Goal: Navigation & Orientation: Understand site structure

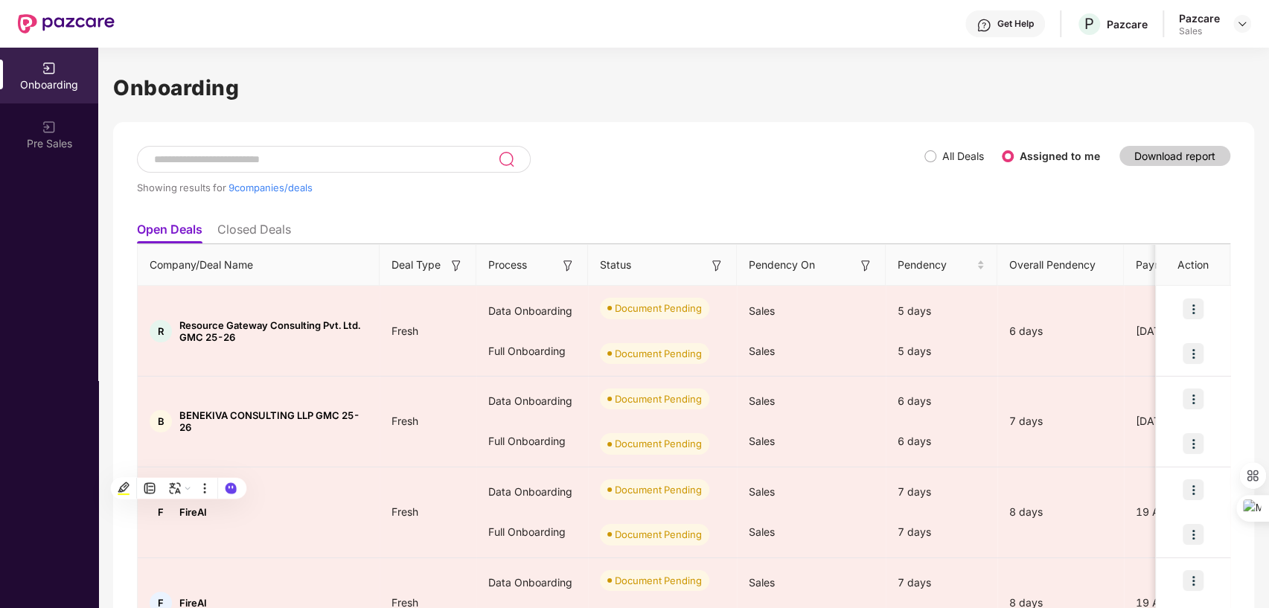
scroll to position [494, 0]
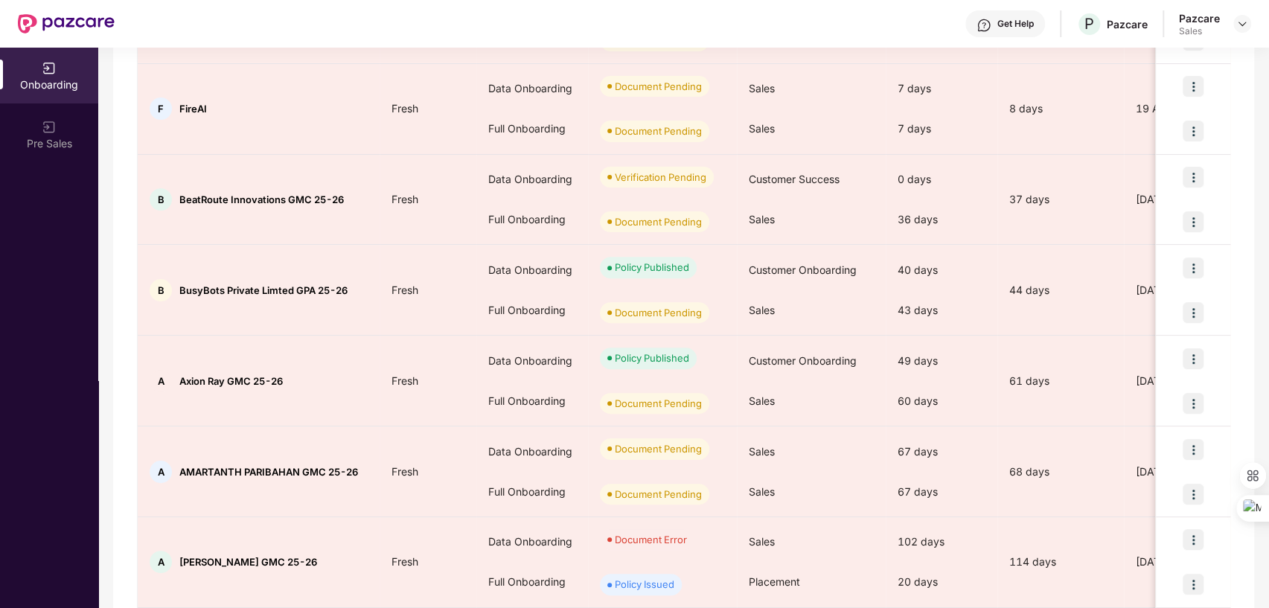
click at [1251, 19] on header "Get Help P Pazcare Pazcare Sales" at bounding box center [634, 24] width 1269 height 48
click at [1241, 21] on img at bounding box center [1242, 24] width 12 height 12
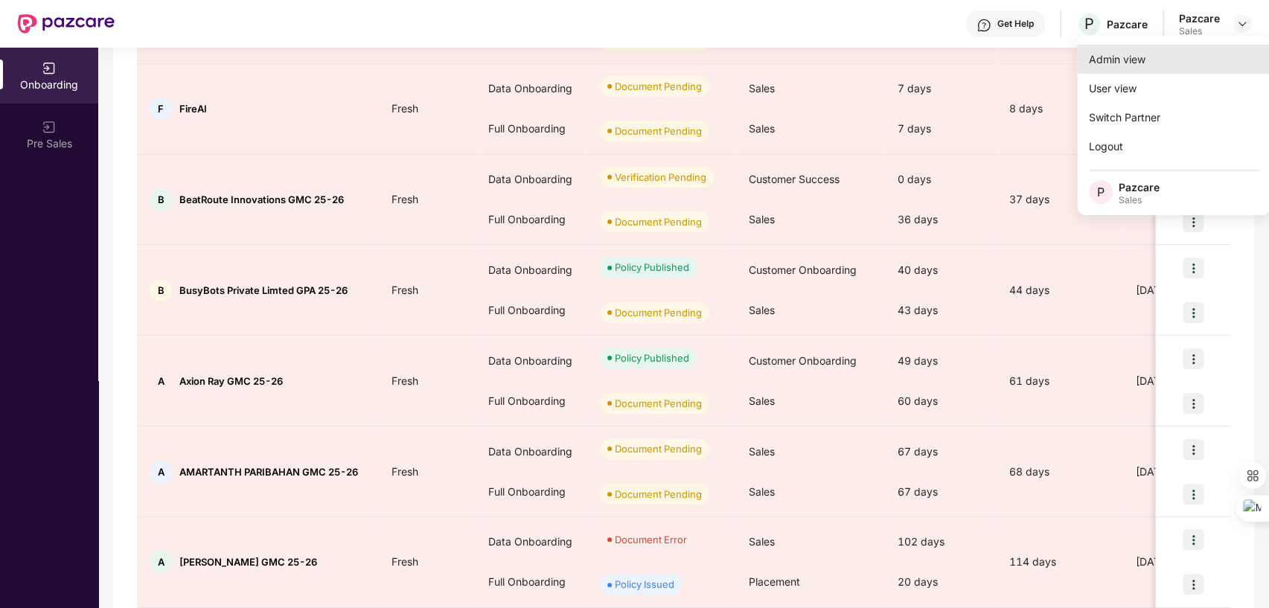
click at [1095, 62] on div "Admin view" at bounding box center [1173, 59] width 193 height 29
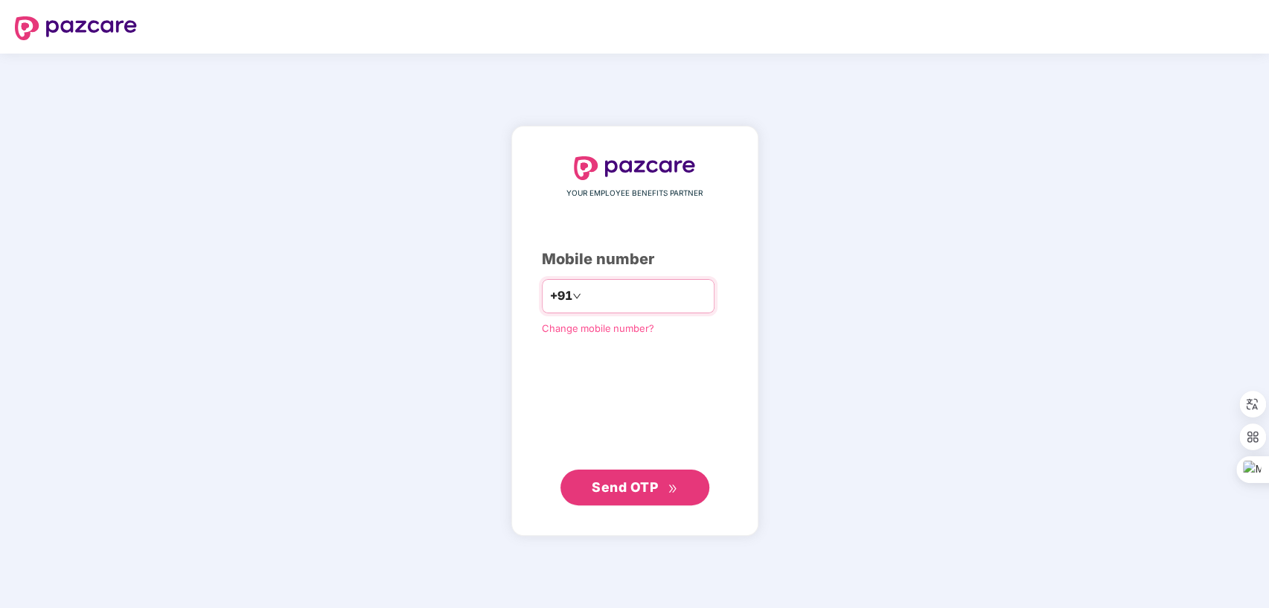
click at [584, 301] on input "number" at bounding box center [645, 296] width 122 height 24
type input "**********"
click at [639, 484] on span "Send OTP" at bounding box center [624, 486] width 66 height 16
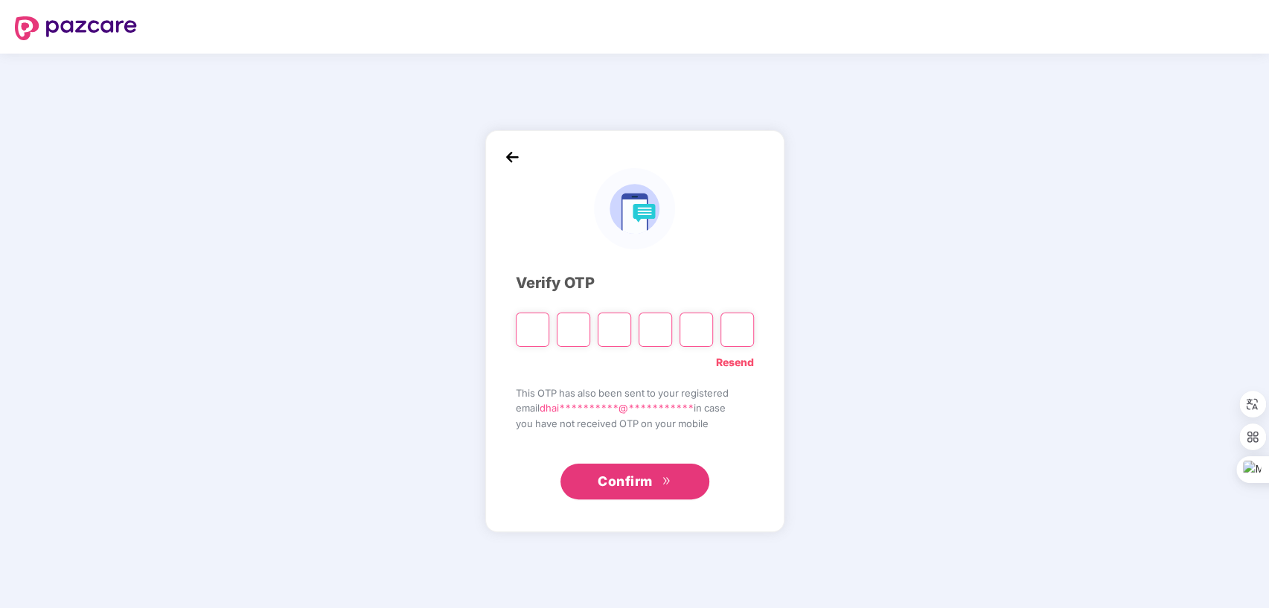
type input "*"
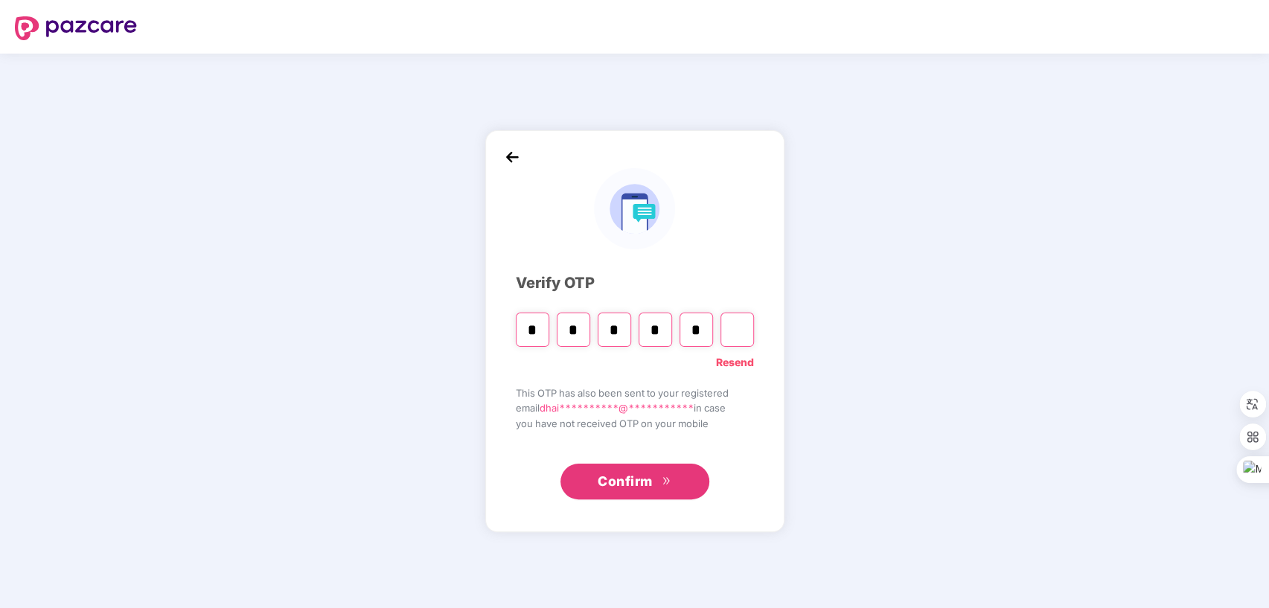
type input "*"
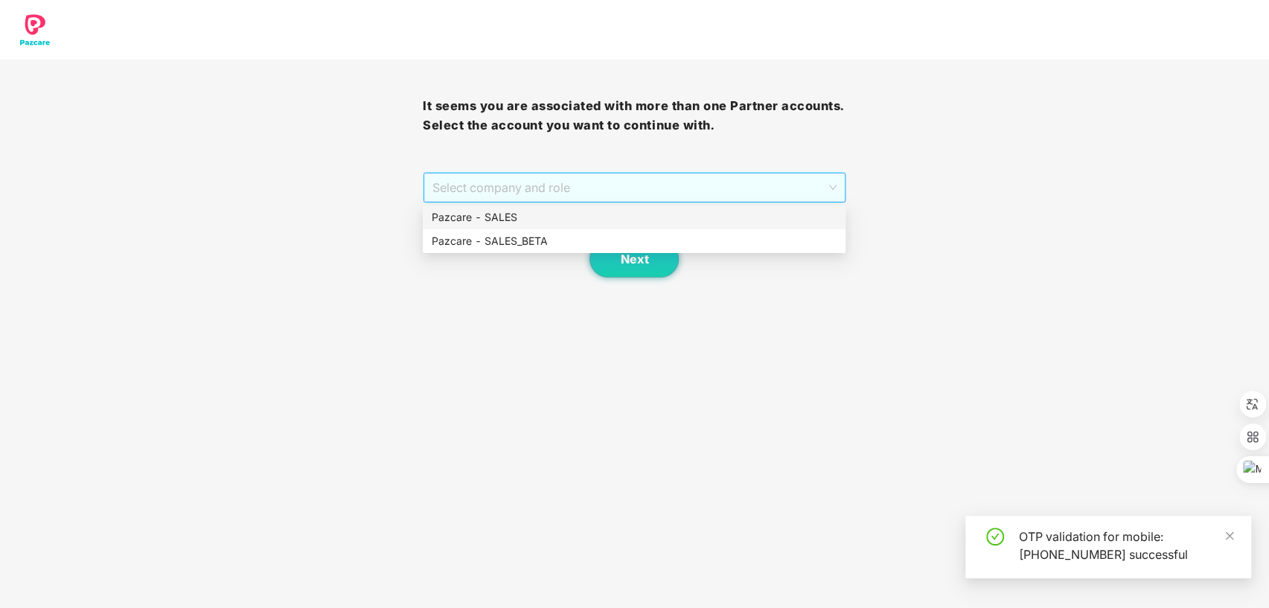
click at [717, 183] on span "Select company and role" at bounding box center [633, 187] width 403 height 28
click at [599, 217] on div "Pazcare - SALES" at bounding box center [634, 217] width 405 height 16
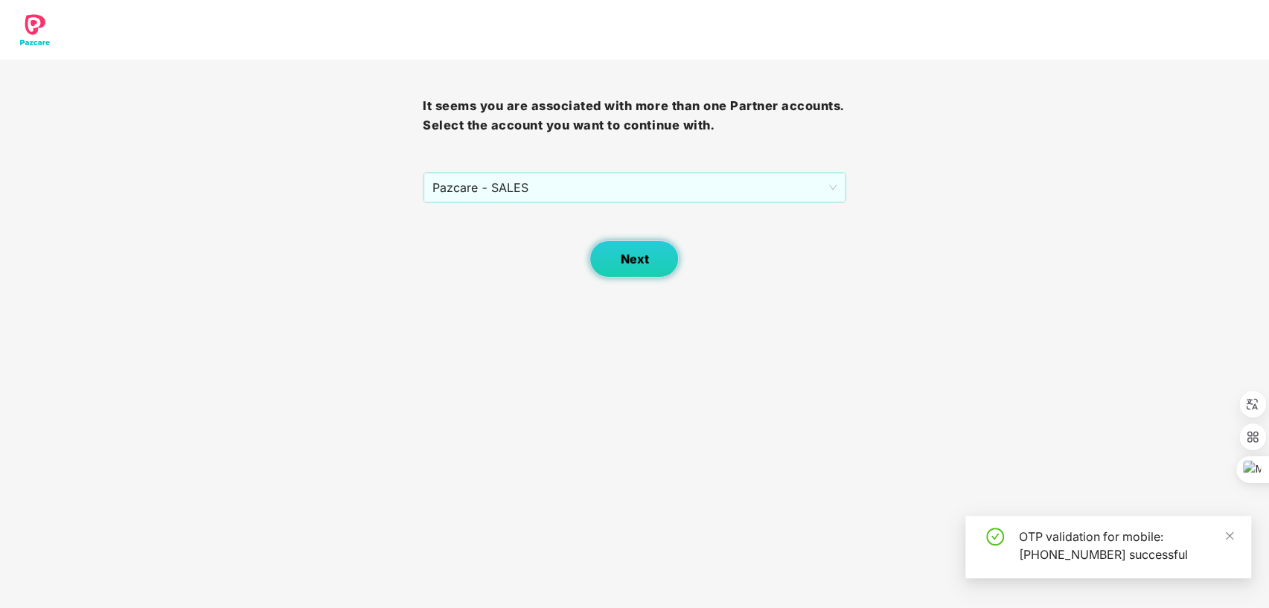
click at [620, 248] on button "Next" at bounding box center [633, 258] width 89 height 37
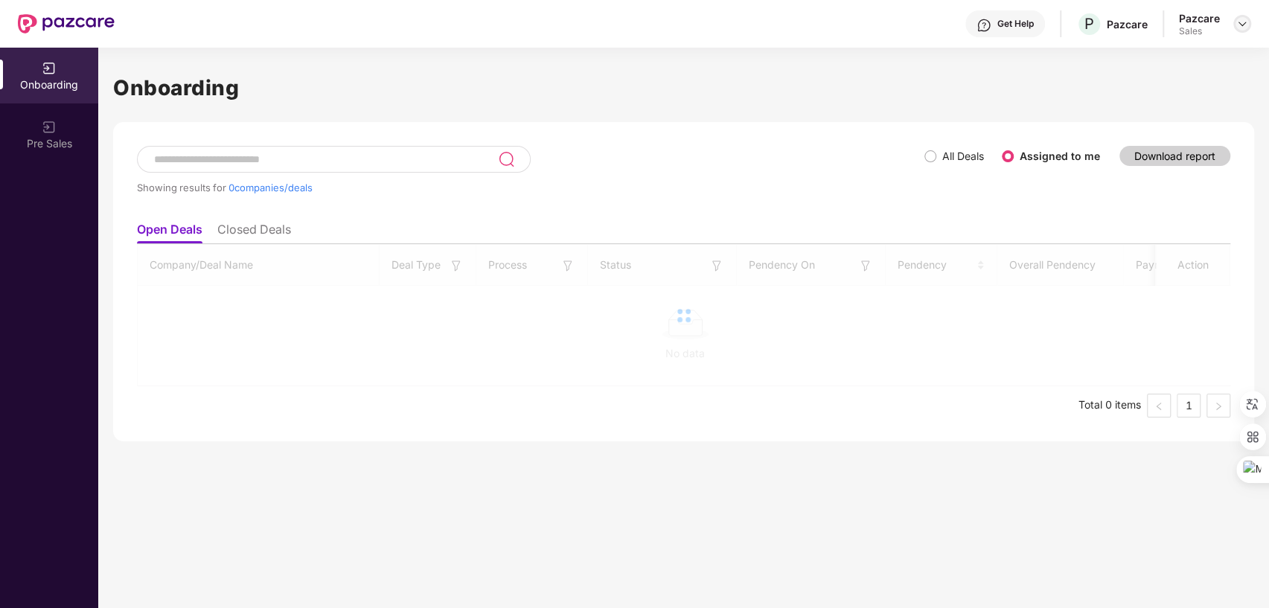
click at [1242, 24] on img at bounding box center [1242, 24] width 12 height 12
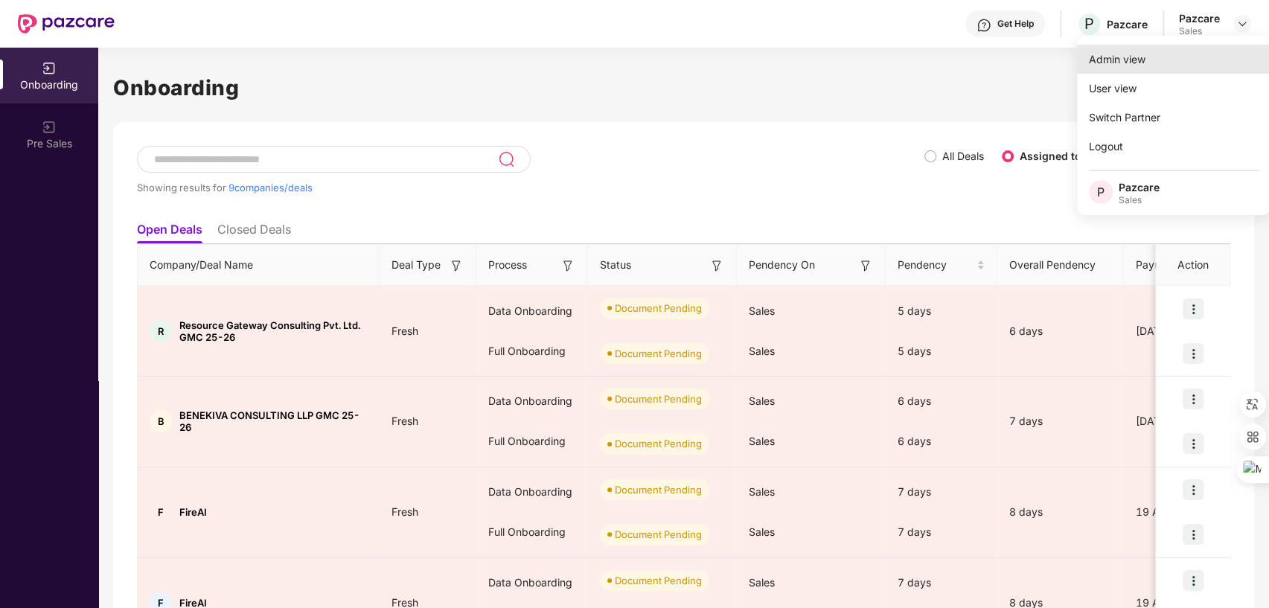
click at [1140, 57] on div "Admin view" at bounding box center [1173, 59] width 193 height 29
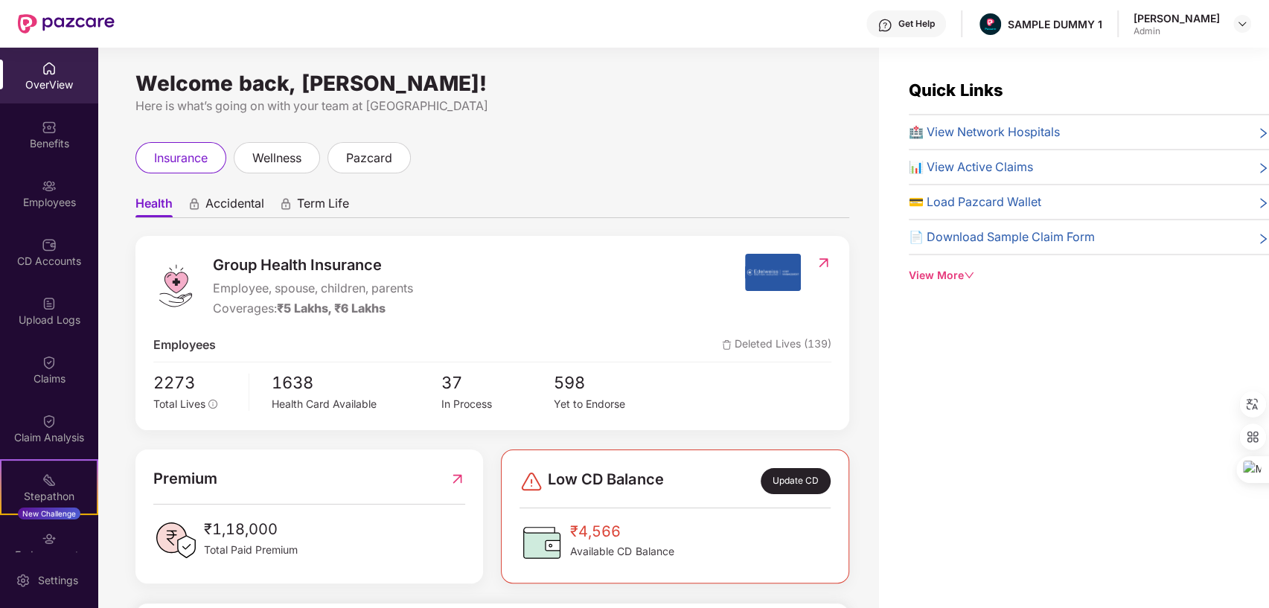
drag, startPoint x: 540, startPoint y: 80, endPoint x: 144, endPoint y: 84, distance: 395.8
click at [144, 84] on div "Welcome back, [PERSON_NAME]!" at bounding box center [491, 83] width 713 height 12
drag, startPoint x: 991, startPoint y: 16, endPoint x: 1088, endPoint y: 19, distance: 96.7
click at [1088, 19] on div "Get Help SAMPLE DUMMY 1 [PERSON_NAME] Shukla Admin" at bounding box center [683, 24] width 1136 height 48
click at [655, 129] on div "Welcome back, [PERSON_NAME]! Here is what’s going on with your team at Pazcare …" at bounding box center [488, 337] width 780 height 578
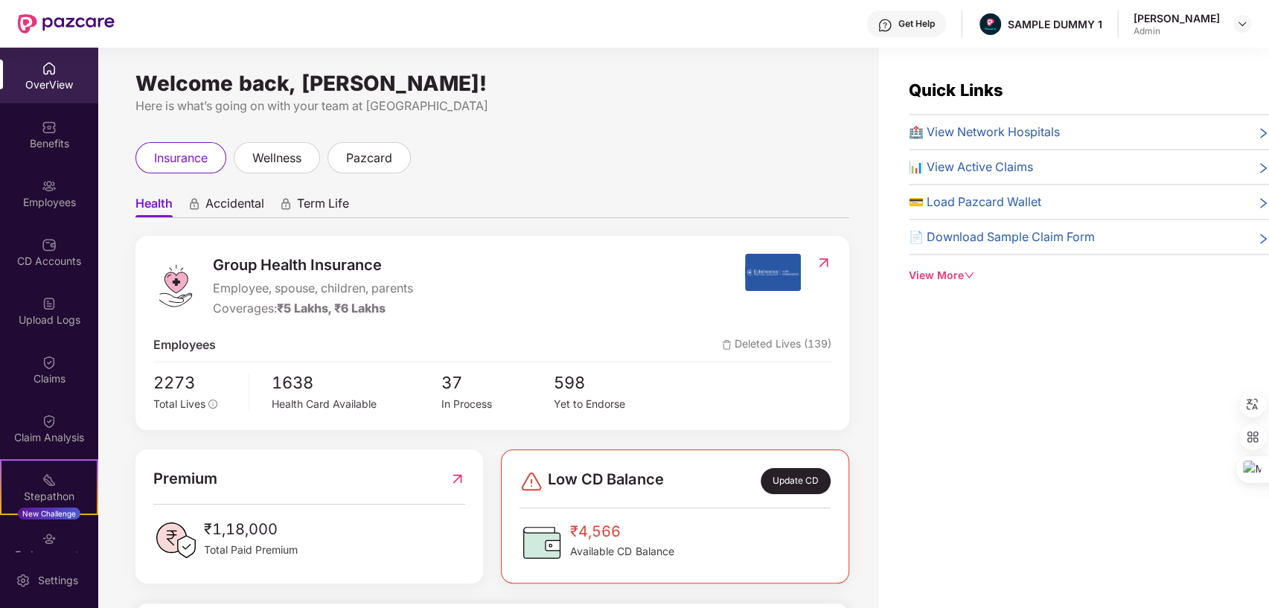
scroll to position [62, 0]
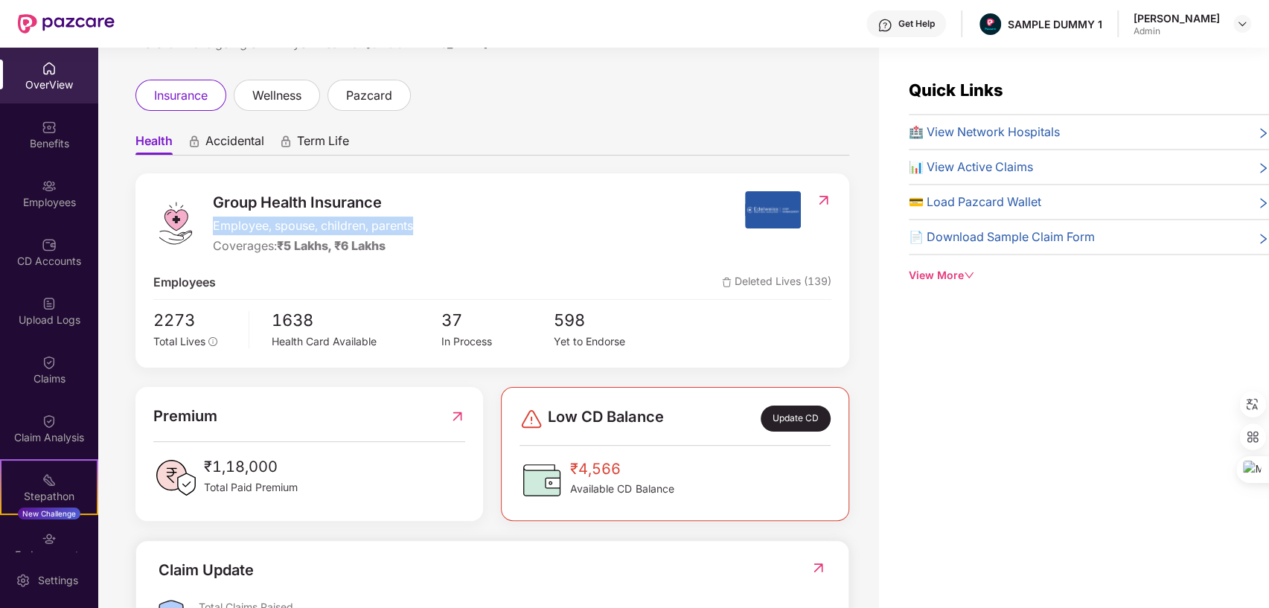
drag, startPoint x: 214, startPoint y: 225, endPoint x: 437, endPoint y: 220, distance: 223.3
click at [437, 220] on div "Group Health Insurance Employee, spouse, children, parents Coverages: ₹5 Lakhs,…" at bounding box center [448, 223] width 591 height 64
click at [519, 193] on div "Group Health Insurance Employee, spouse, children, parents Coverages: ₹5 Lakhs,…" at bounding box center [448, 223] width 591 height 64
drag, startPoint x: 217, startPoint y: 244, endPoint x: 324, endPoint y: 243, distance: 107.1
click at [324, 243] on div "Coverages: ₹5 Lakhs, ₹6 Lakhs" at bounding box center [313, 246] width 200 height 19
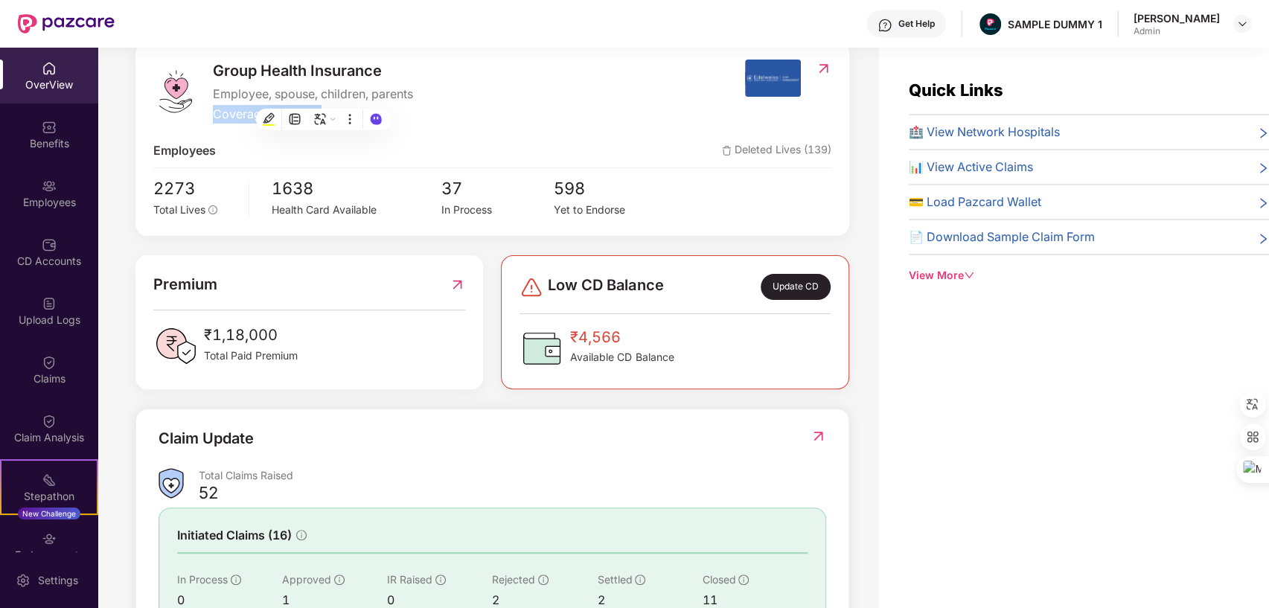
scroll to position [212, 0]
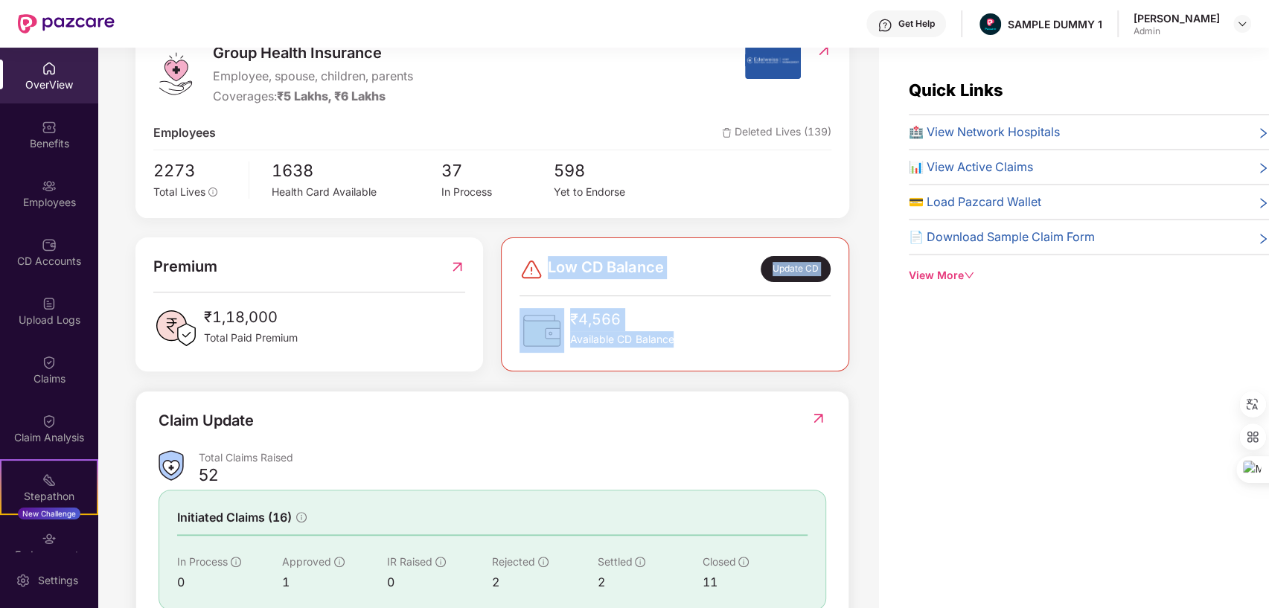
drag, startPoint x: 545, startPoint y: 269, endPoint x: 681, endPoint y: 345, distance: 156.2
click at [681, 345] on div "Low CD Balance Update CD ₹4,566 Available CD Balance" at bounding box center [674, 304] width 310 height 97
click at [775, 325] on div "₹4,566 Available CD Balance" at bounding box center [674, 330] width 310 height 45
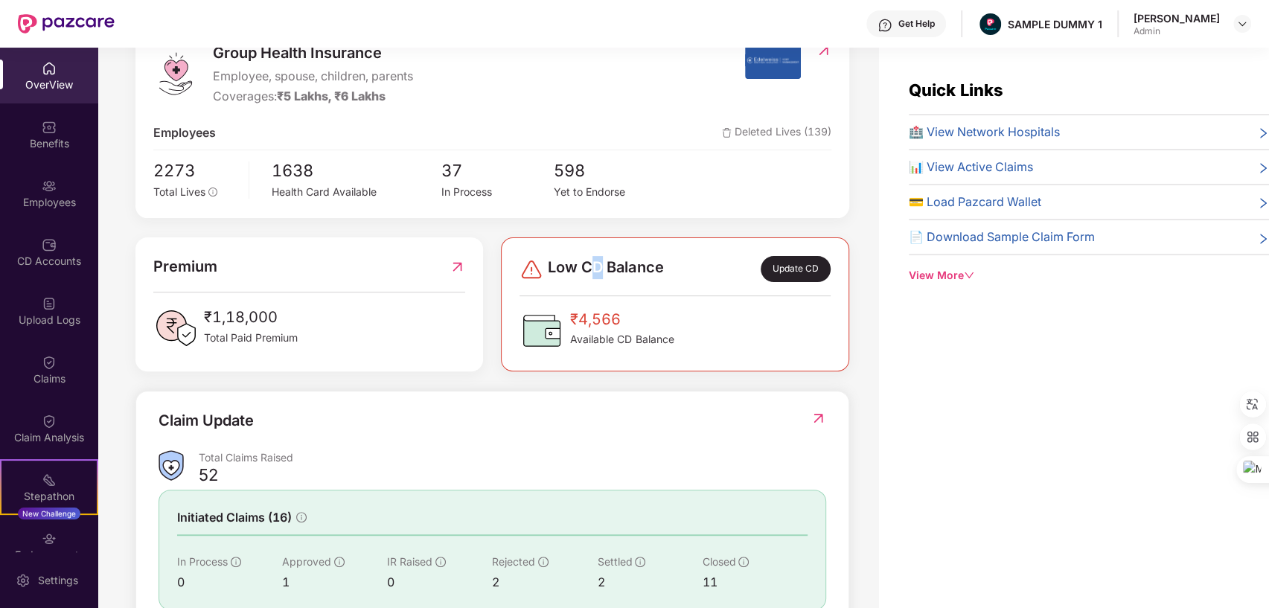
drag, startPoint x: 586, startPoint y: 270, endPoint x: 603, endPoint y: 269, distance: 16.4
click at [603, 269] on span "Low CD Balance" at bounding box center [605, 269] width 115 height 26
click at [753, 322] on div "₹4,566 Available CD Balance" at bounding box center [674, 330] width 310 height 45
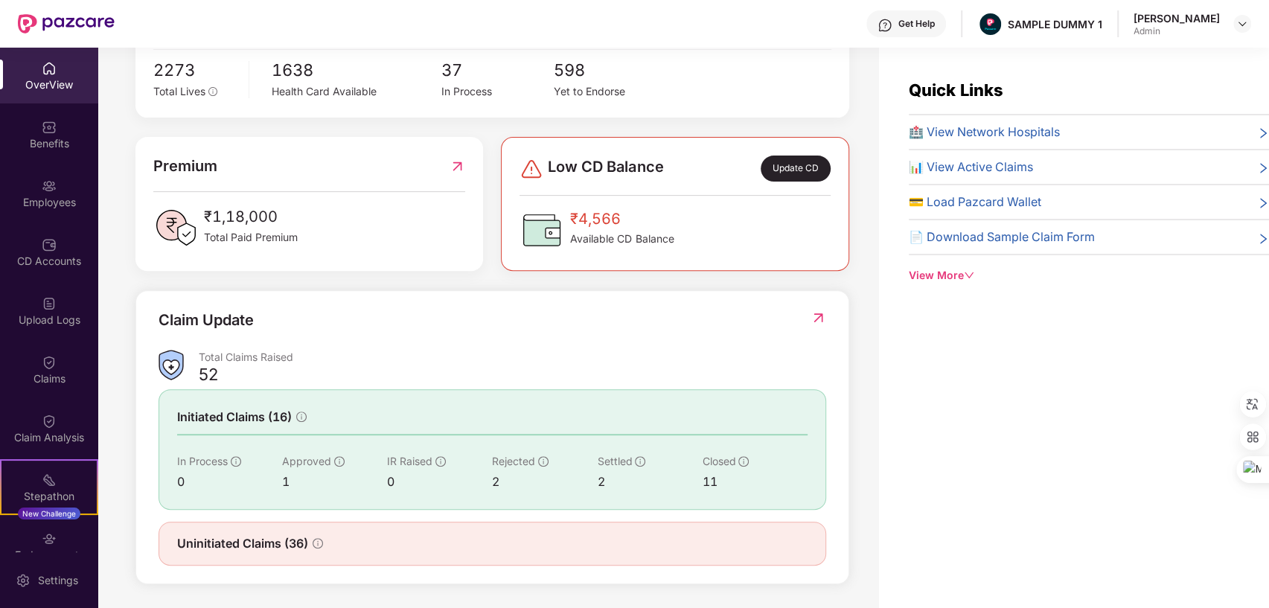
scroll to position [48, 0]
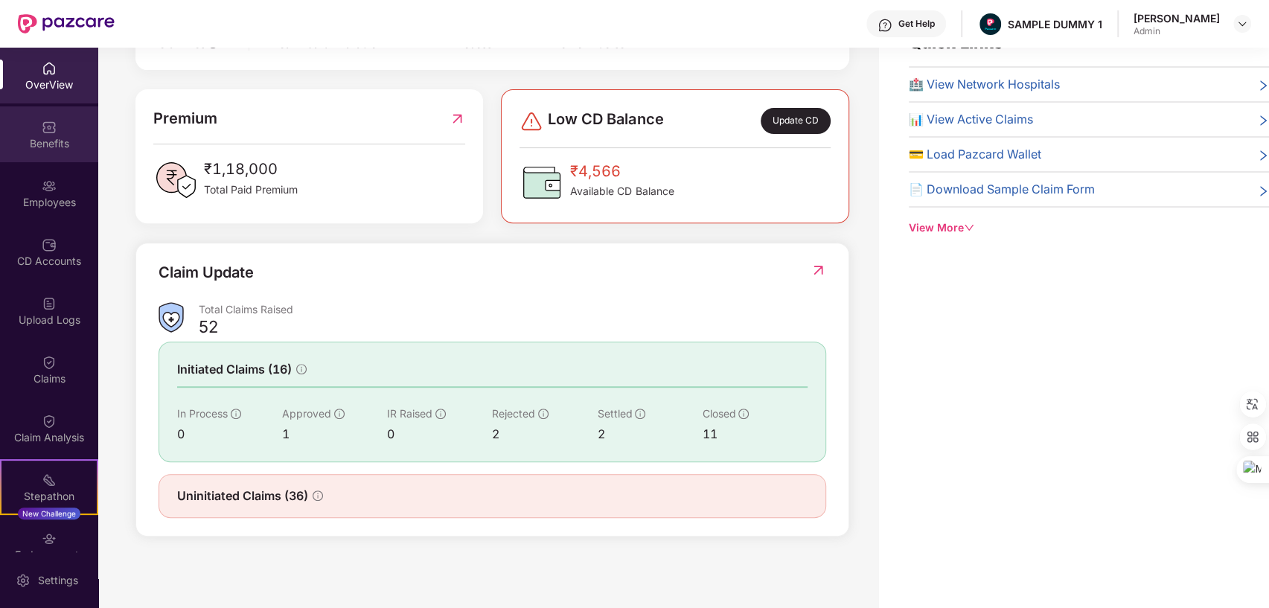
click at [62, 143] on div "Benefits" at bounding box center [49, 143] width 98 height 15
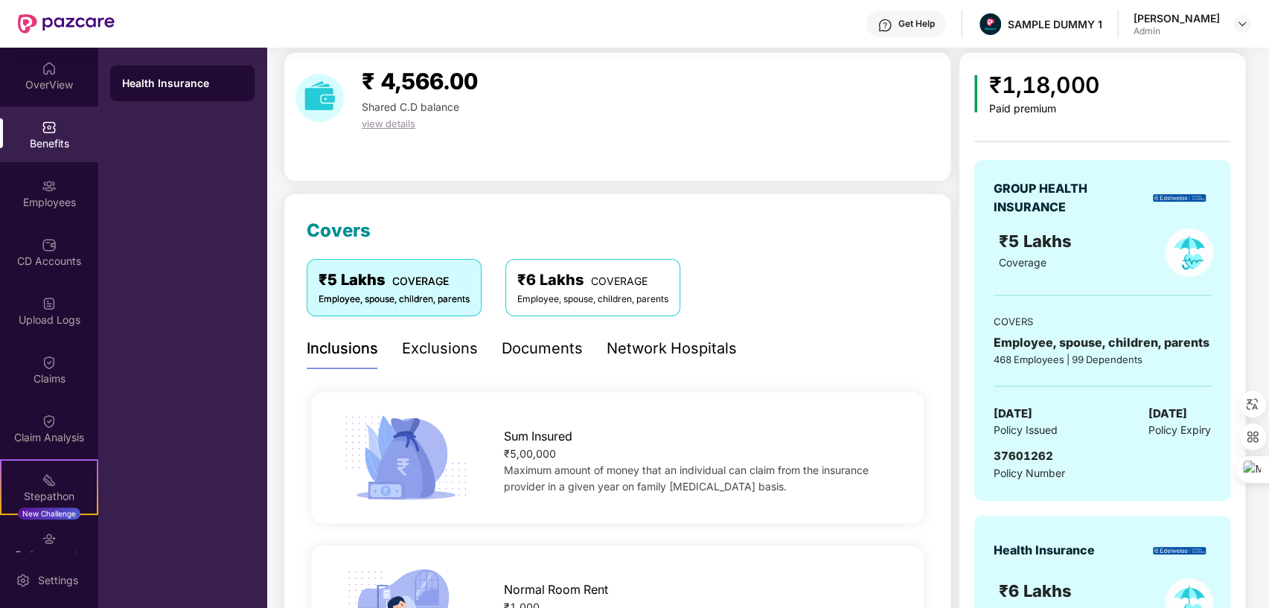
scroll to position [203, 0]
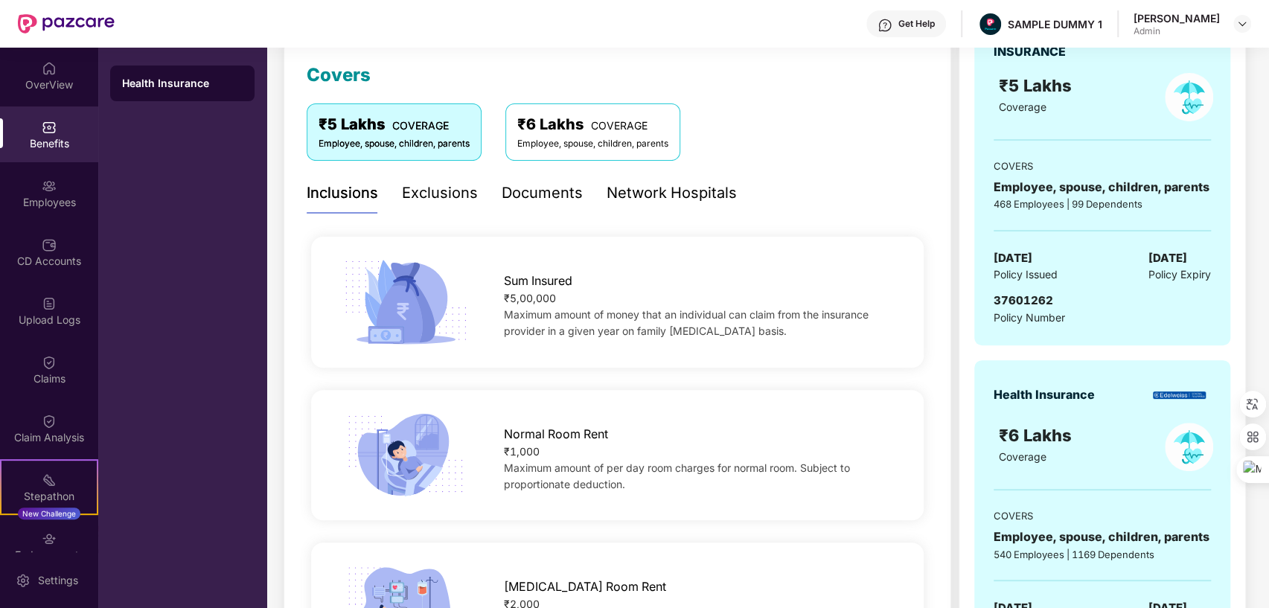
click at [434, 198] on div "Exclusions" at bounding box center [440, 193] width 76 height 23
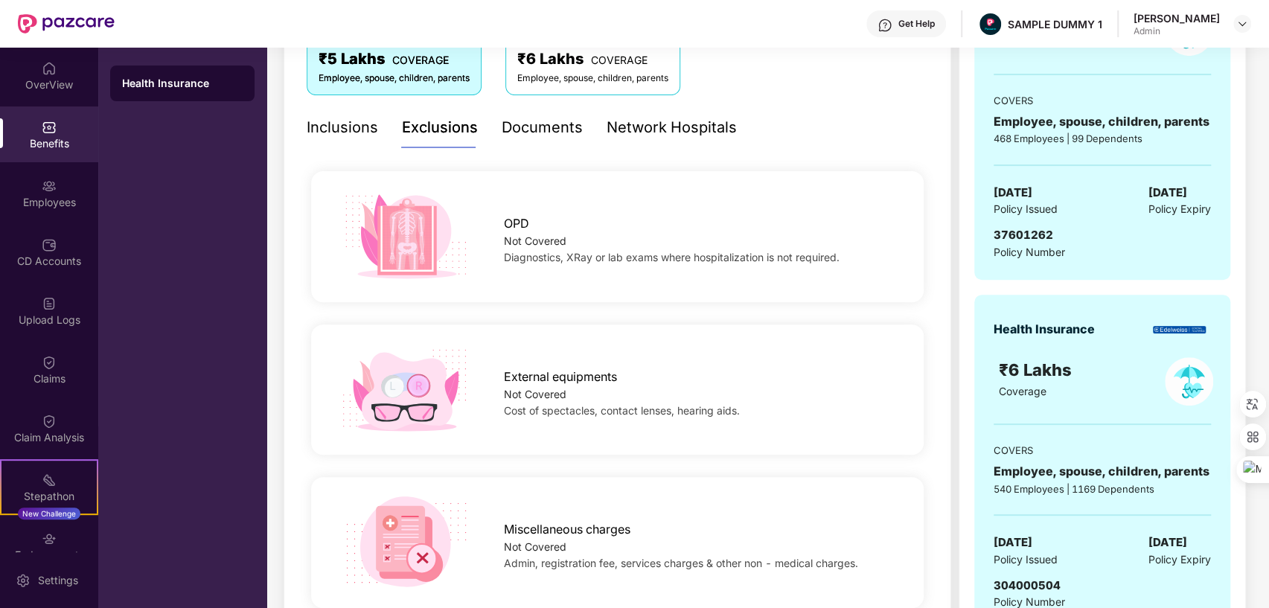
scroll to position [269, 0]
click at [527, 122] on div "Documents" at bounding box center [541, 126] width 81 height 23
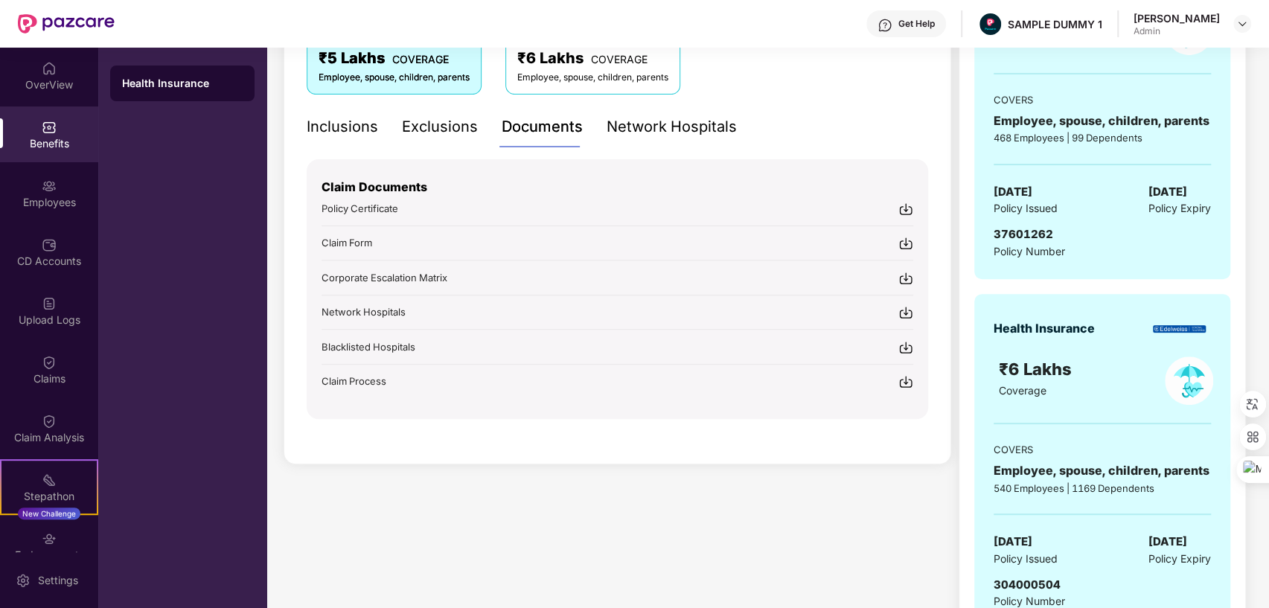
click at [673, 125] on div "Network Hospitals" at bounding box center [671, 126] width 130 height 23
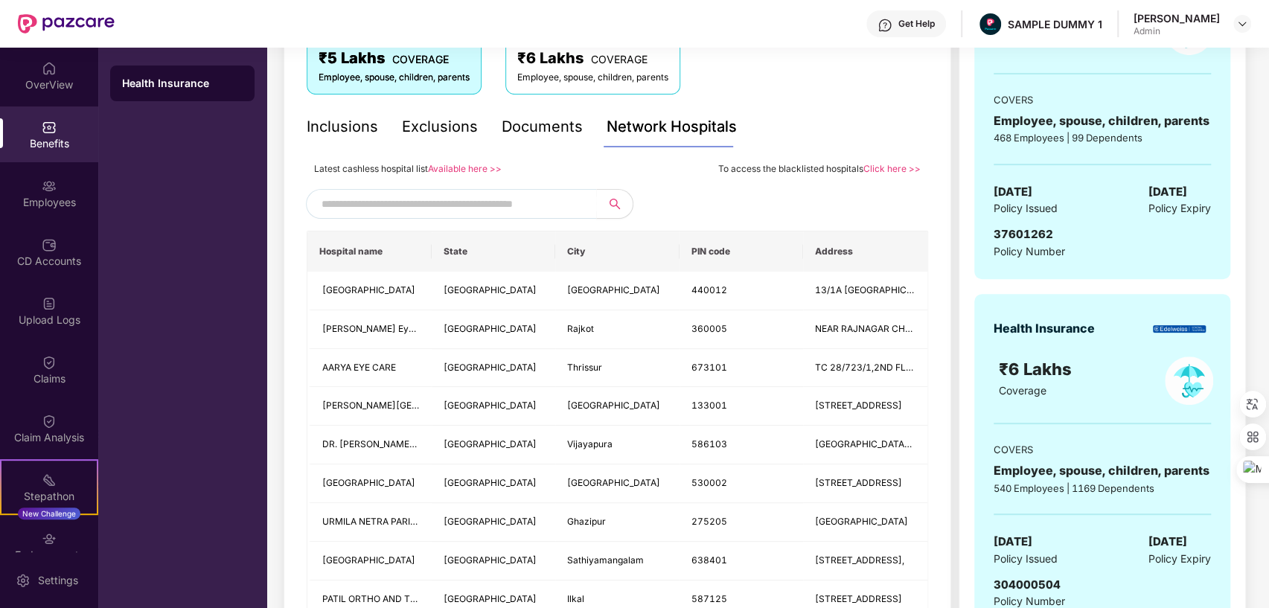
click at [527, 202] on input "text" at bounding box center [448, 204] width 254 height 22
click at [59, 192] on div "Employees" at bounding box center [49, 193] width 98 height 56
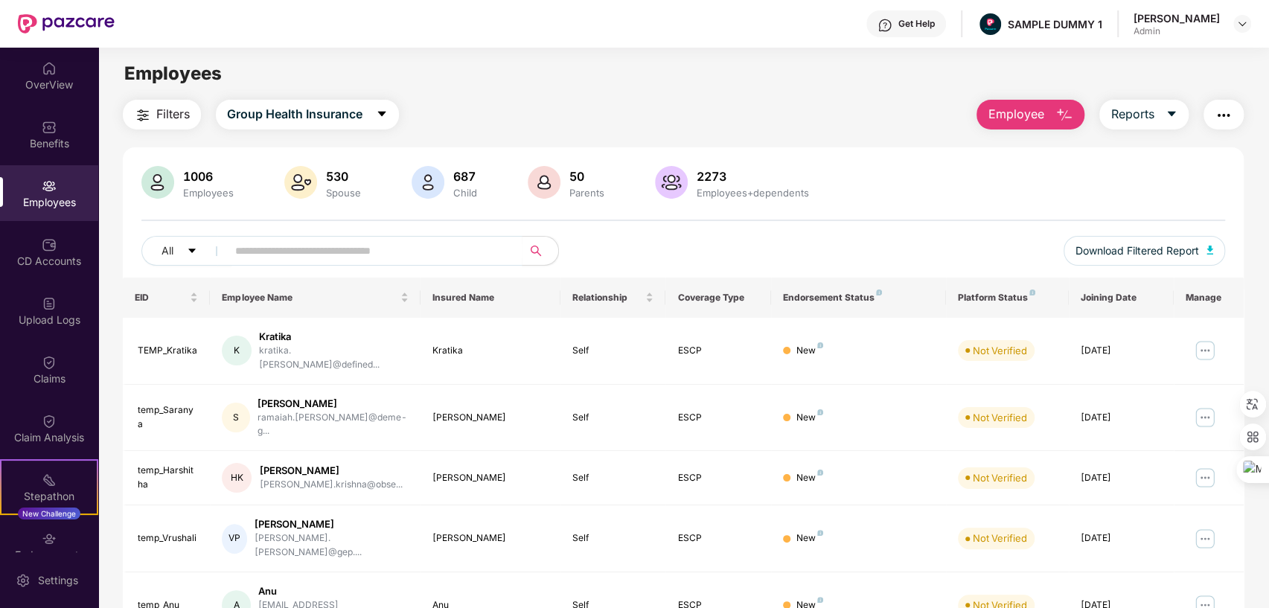
click at [1029, 118] on span "Employee" at bounding box center [1015, 114] width 56 height 19
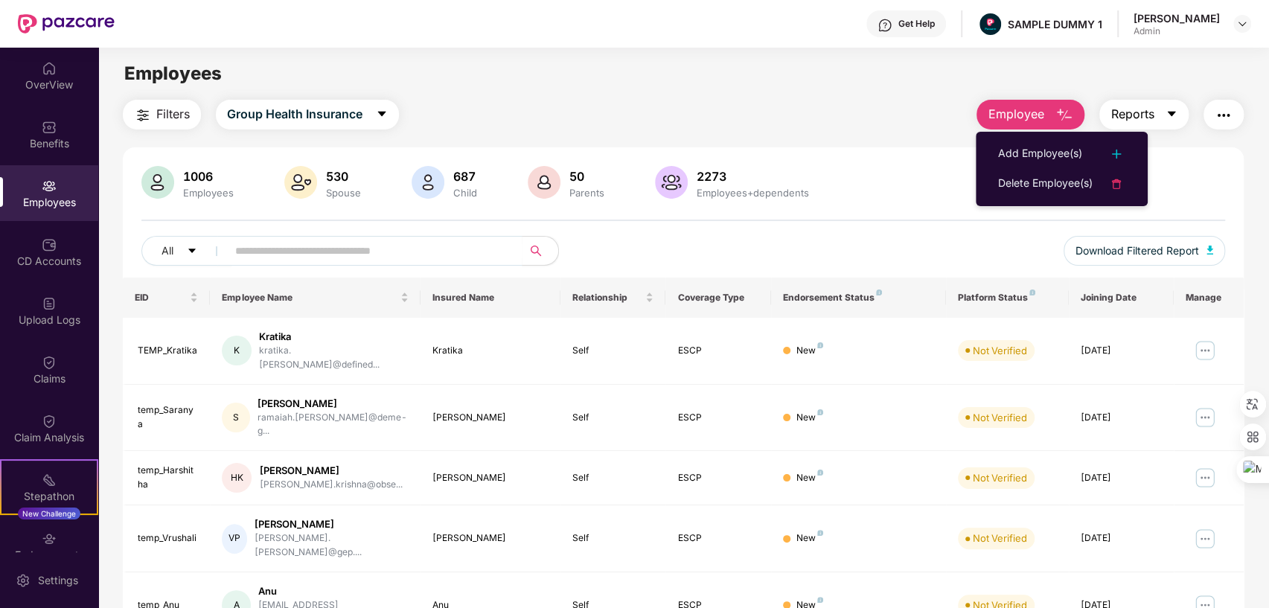
click at [1143, 109] on span "Reports" at bounding box center [1131, 114] width 43 height 19
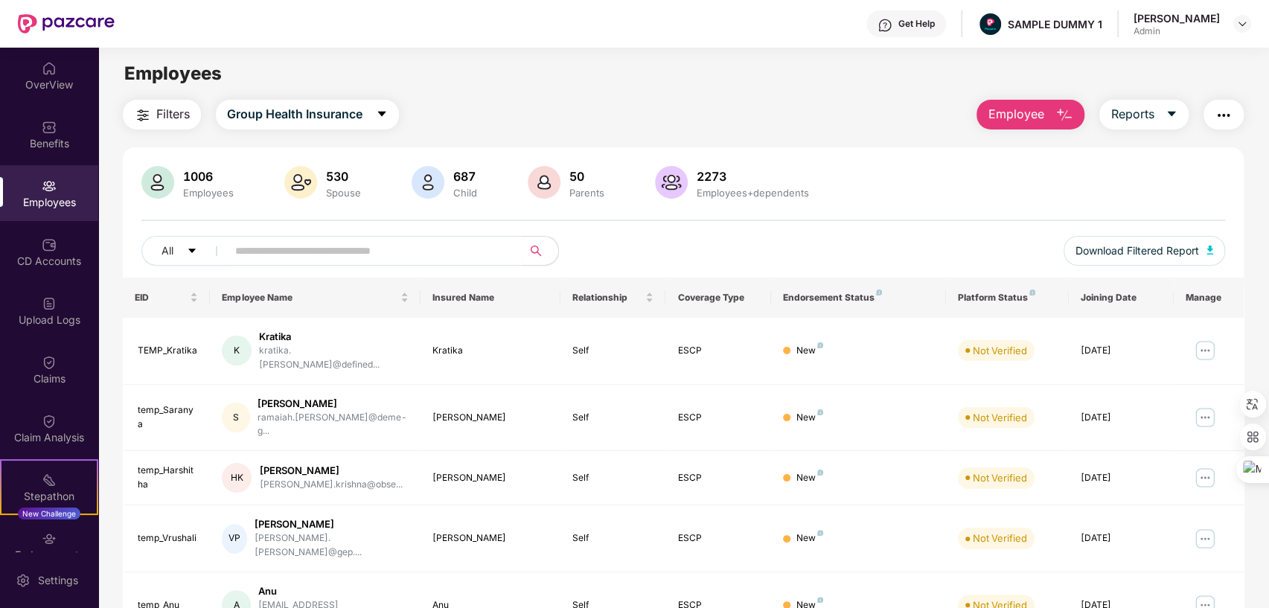
click at [1222, 115] on img "button" at bounding box center [1223, 115] width 18 height 18
click at [47, 246] on img at bounding box center [49, 244] width 15 height 15
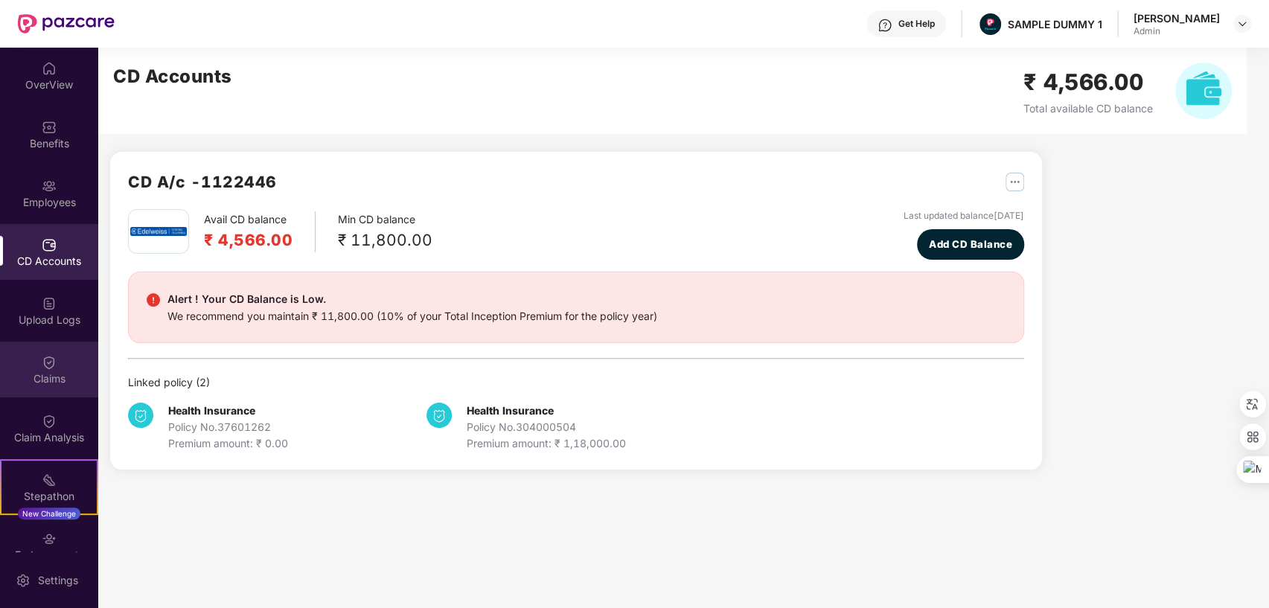
click at [44, 363] on img at bounding box center [49, 362] width 15 height 15
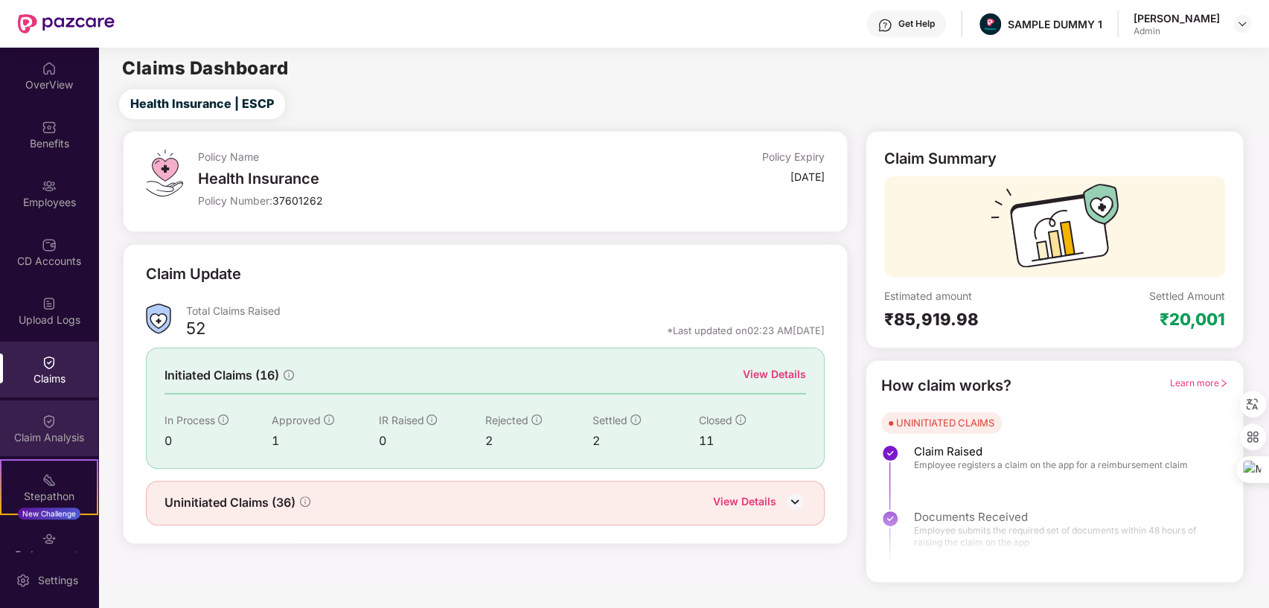
click at [45, 435] on div "Claim Analysis" at bounding box center [49, 437] width 98 height 15
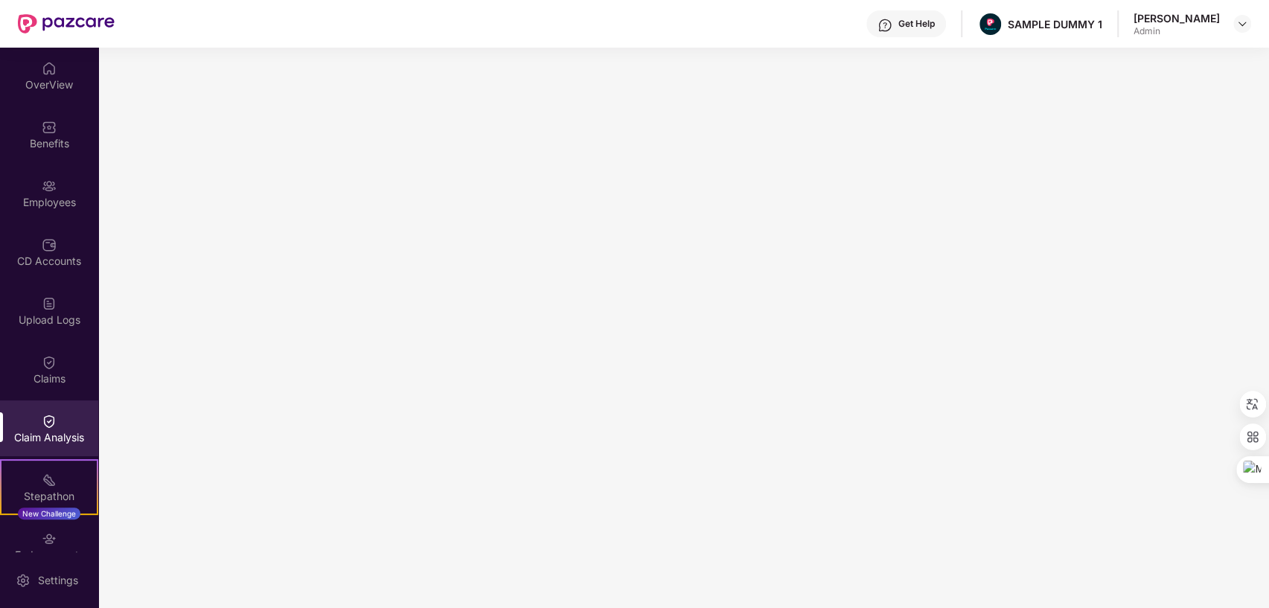
click at [898, 21] on div "Get Help" at bounding box center [916, 24] width 36 height 12
